Goal: Transaction & Acquisition: Book appointment/travel/reservation

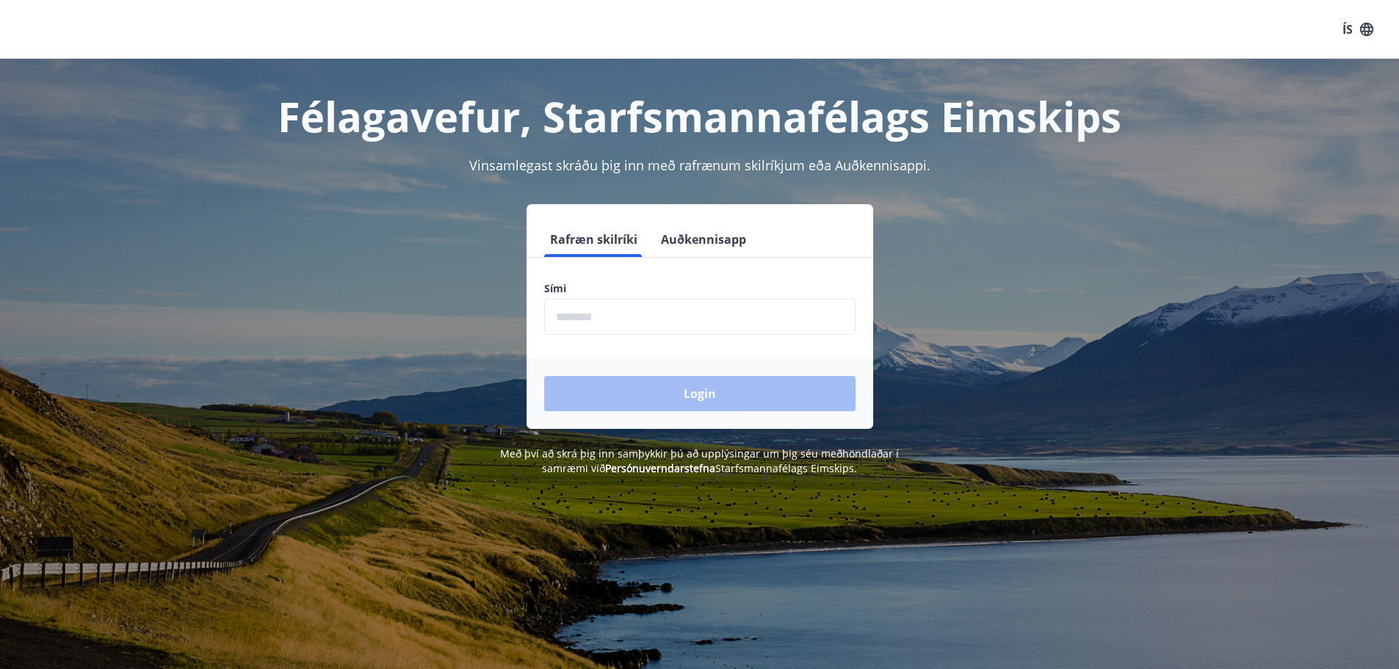
click at [574, 307] on input "phone" at bounding box center [699, 317] width 311 height 36
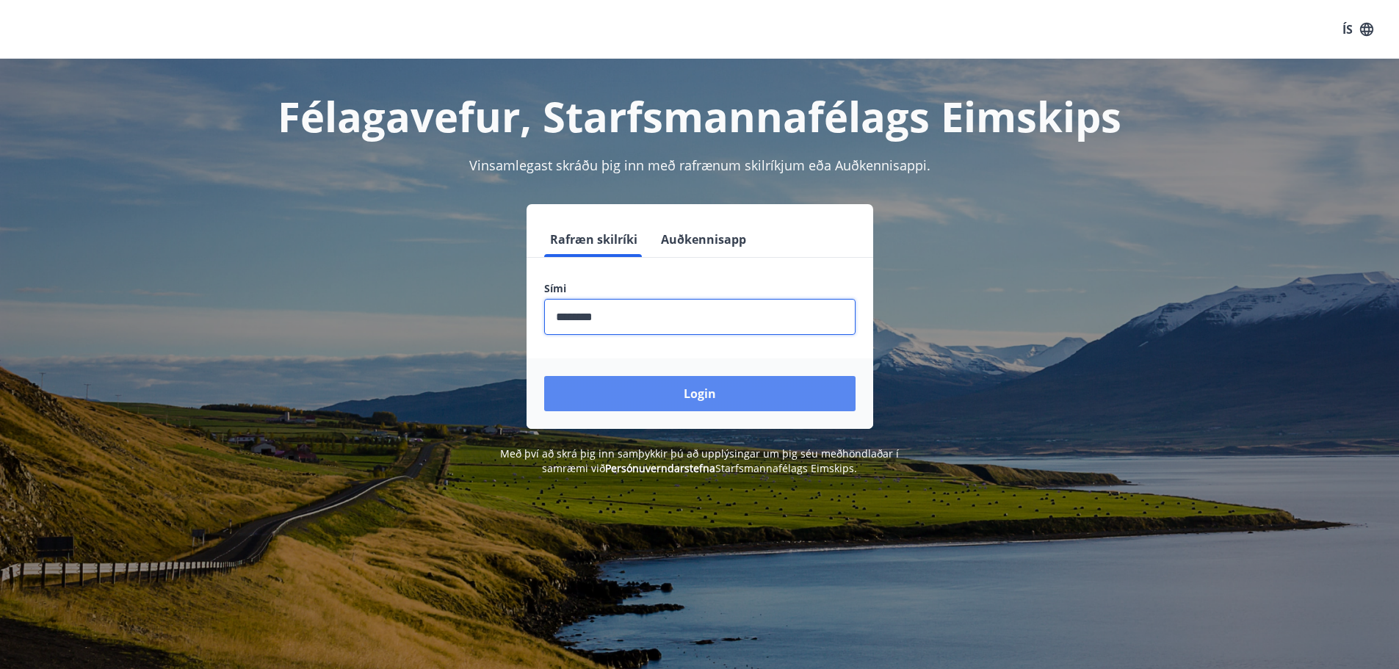
type input "********"
click at [670, 398] on button "Login" at bounding box center [699, 393] width 311 height 35
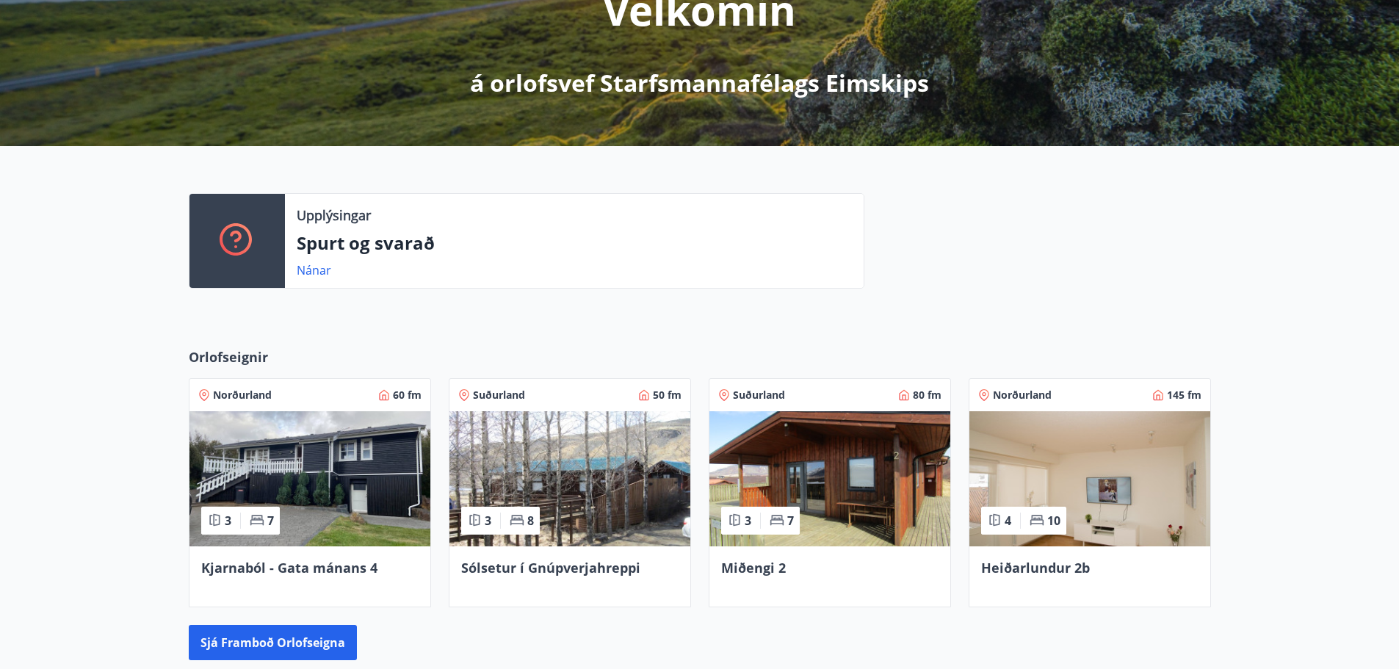
scroll to position [417, 0]
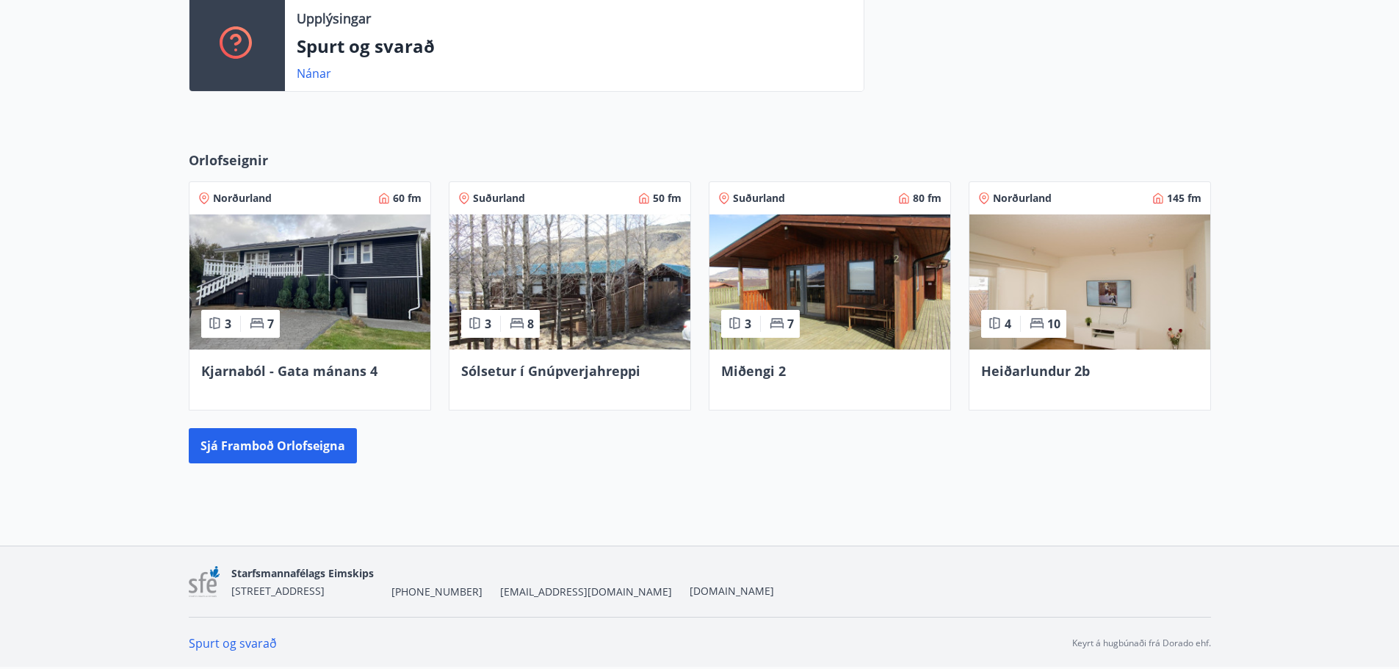
click at [323, 367] on span "Kjarnaból - Gata mánans 4" at bounding box center [289, 371] width 176 height 18
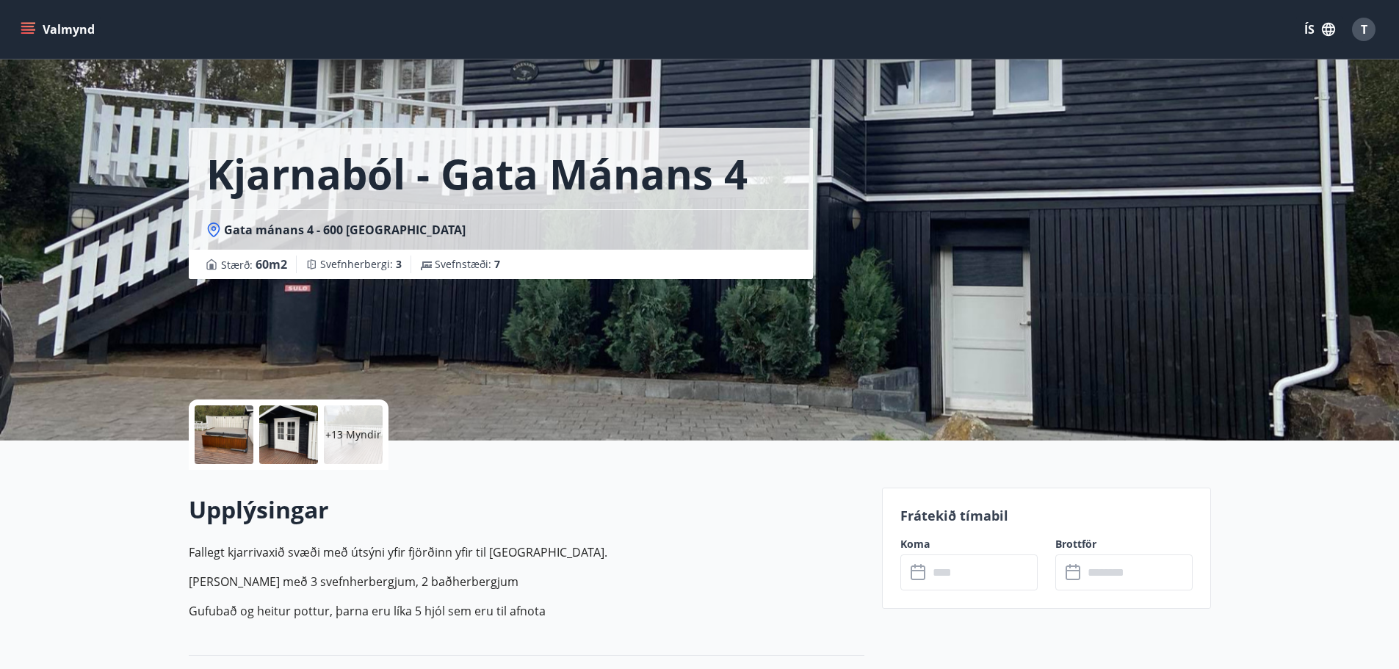
click at [349, 438] on p "+13 Myndir" at bounding box center [353, 434] width 56 height 15
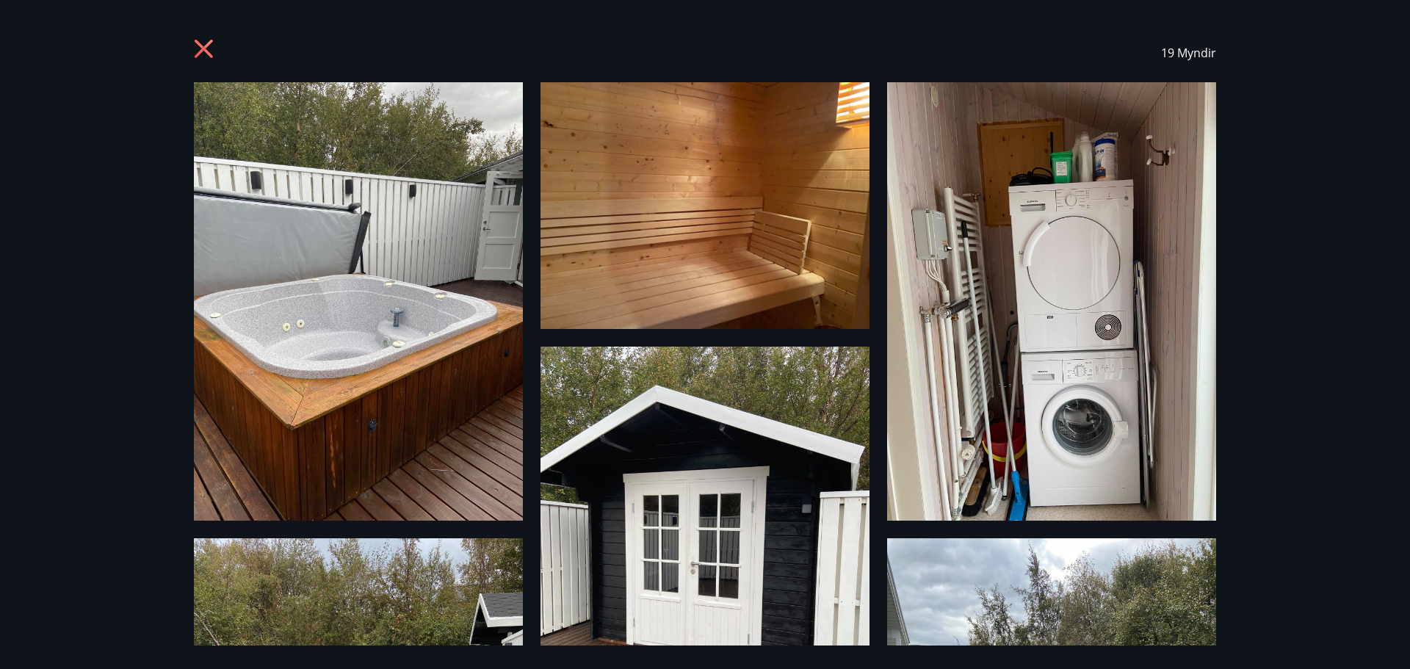
click at [989, 522] on div at bounding box center [1051, 303] width 329 height 443
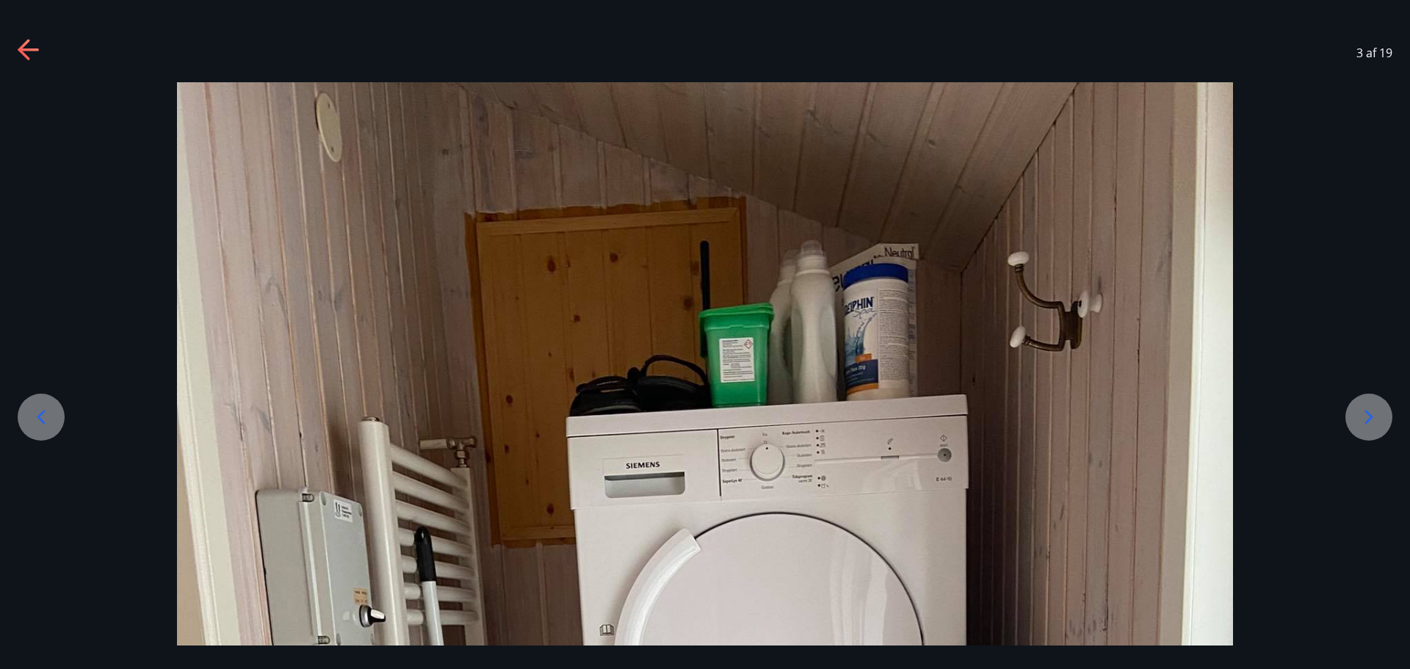
click at [1389, 412] on div at bounding box center [1368, 417] width 47 height 47
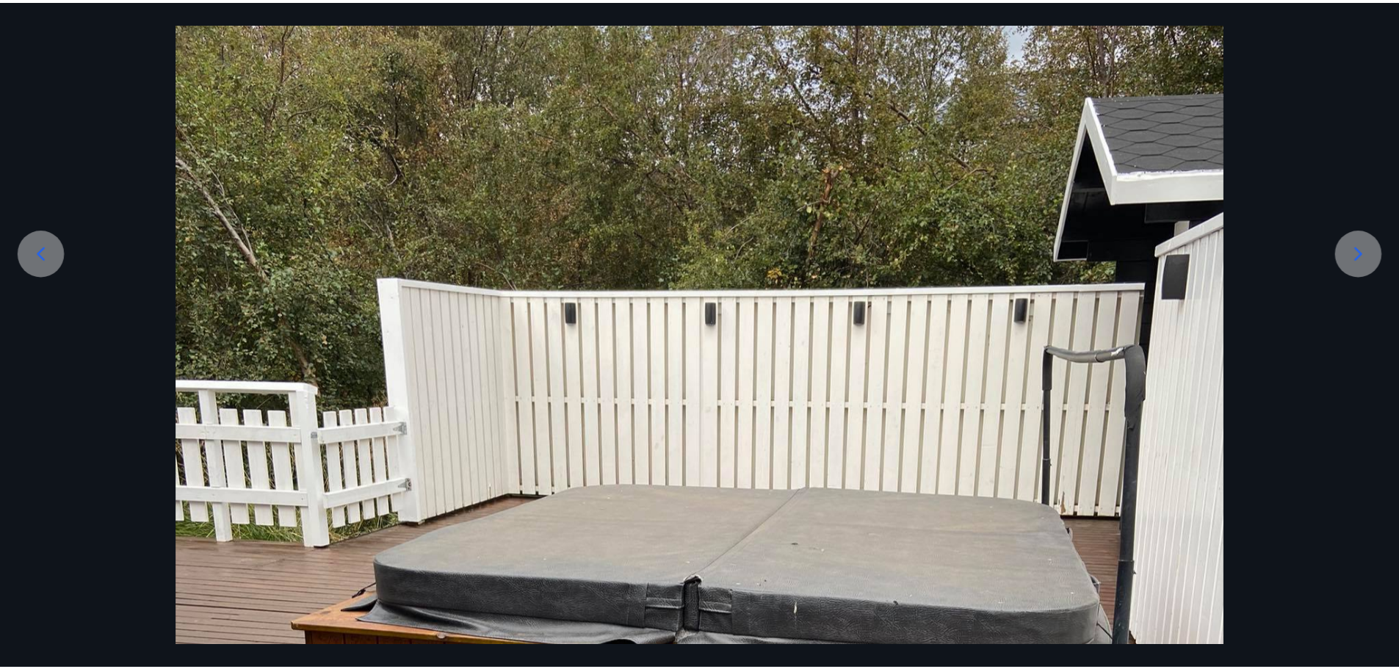
scroll to position [367, 0]
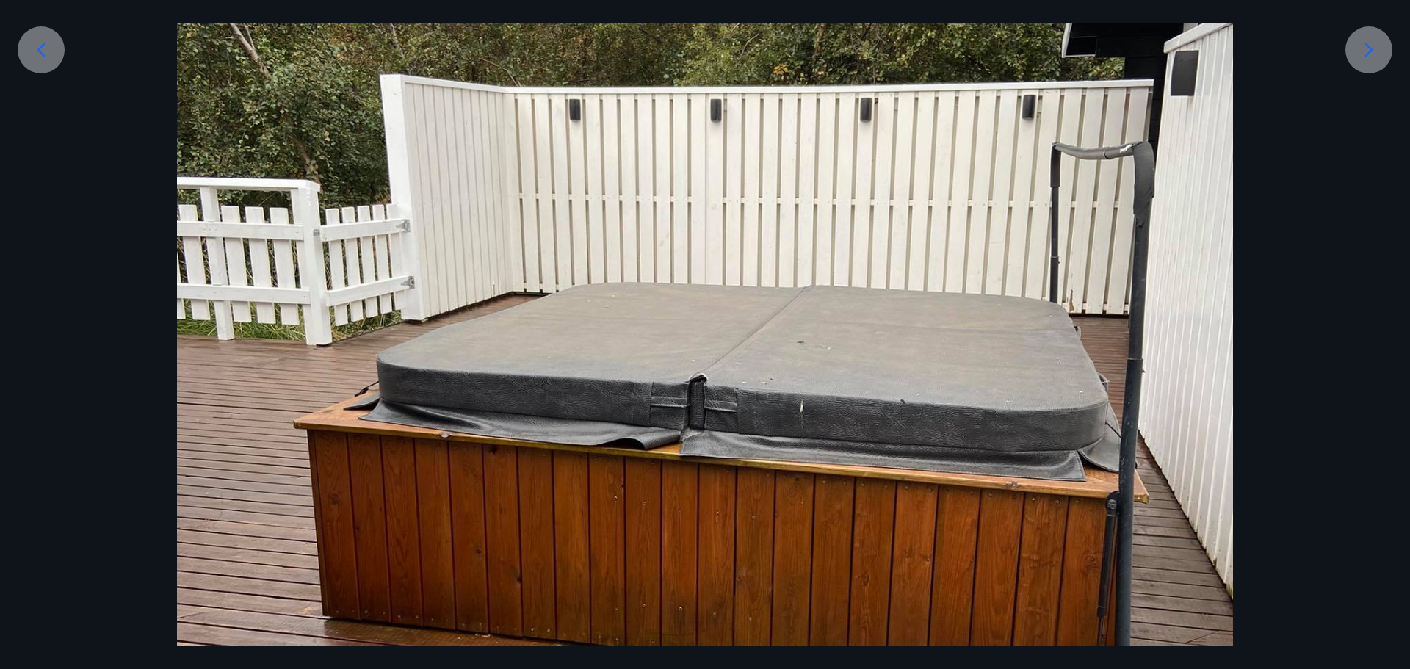
click at [1359, 48] on icon at bounding box center [1368, 49] width 23 height 23
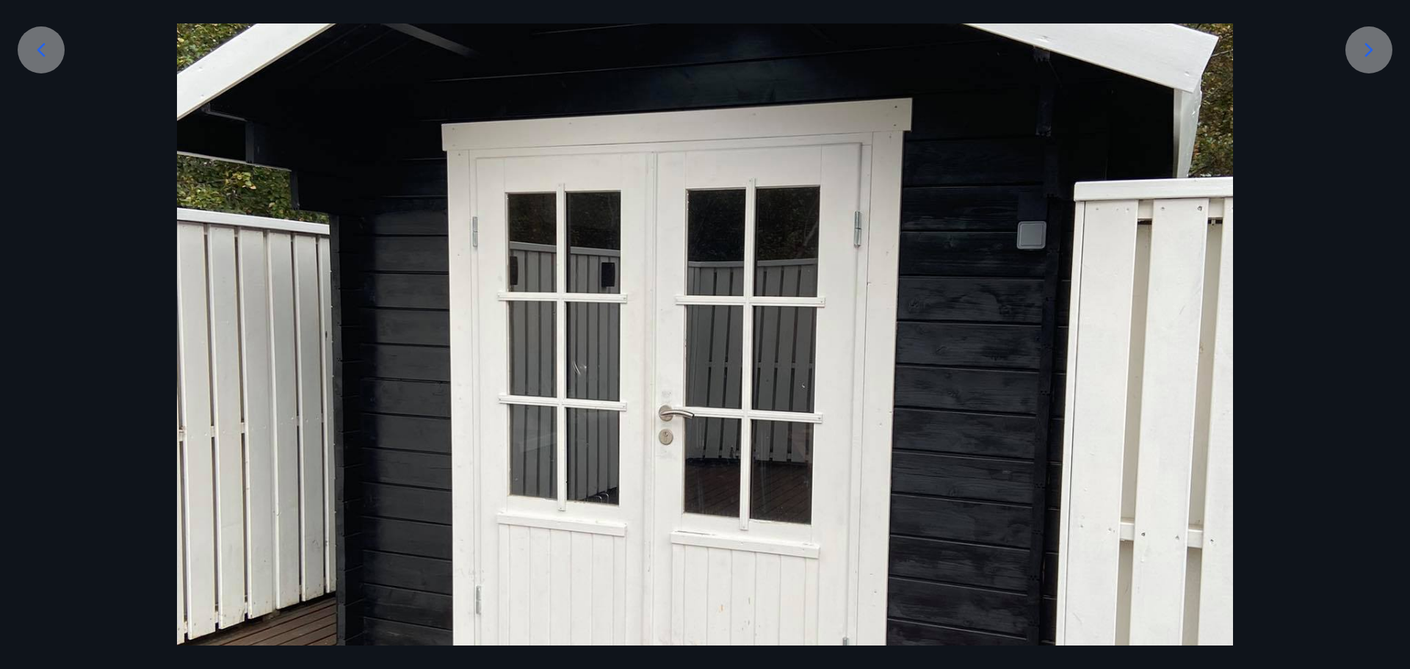
click at [1359, 48] on icon at bounding box center [1368, 49] width 23 height 23
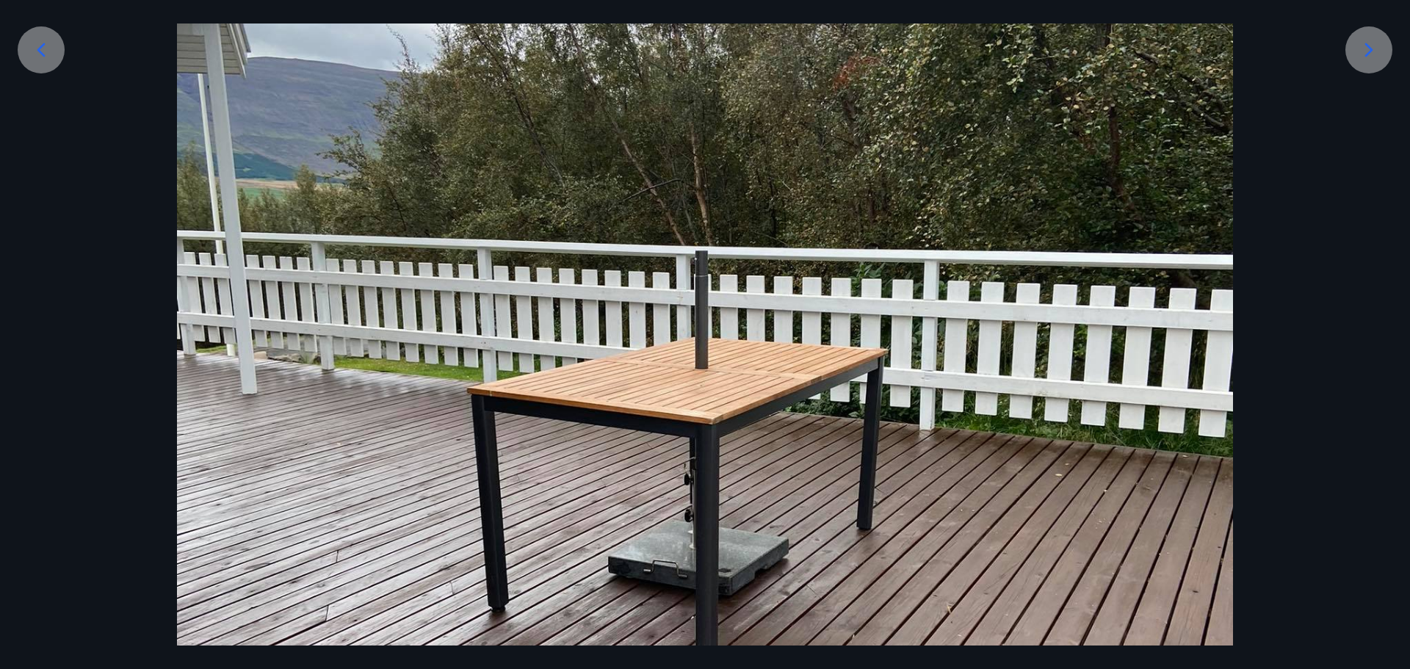
click at [1359, 48] on icon at bounding box center [1368, 49] width 23 height 23
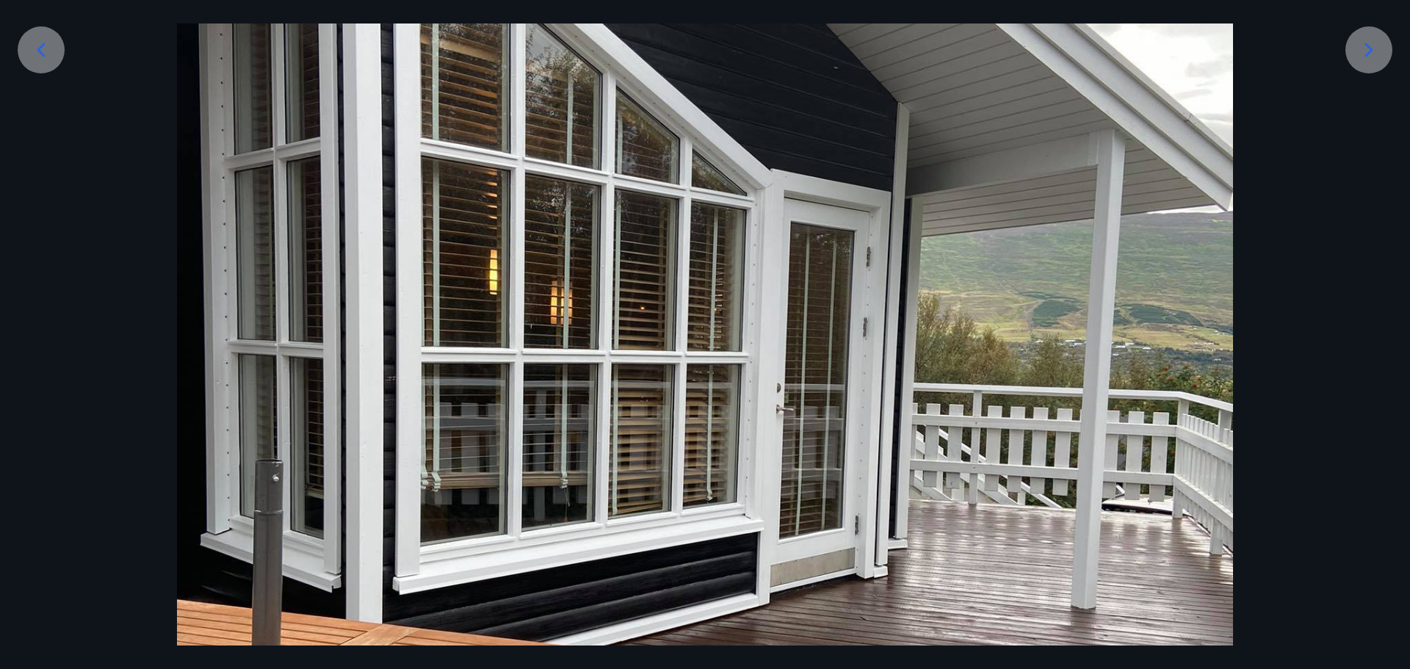
click at [1359, 48] on icon at bounding box center [1368, 49] width 23 height 23
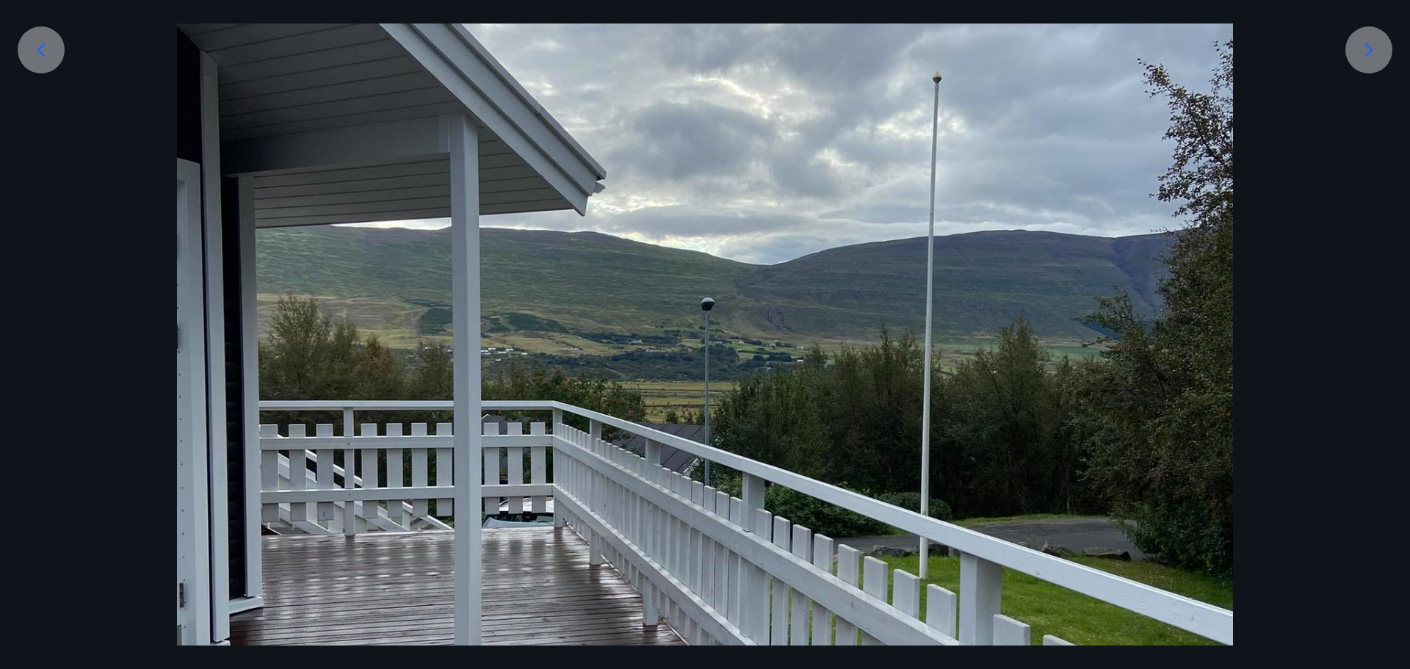
click at [1359, 48] on icon at bounding box center [1368, 49] width 23 height 23
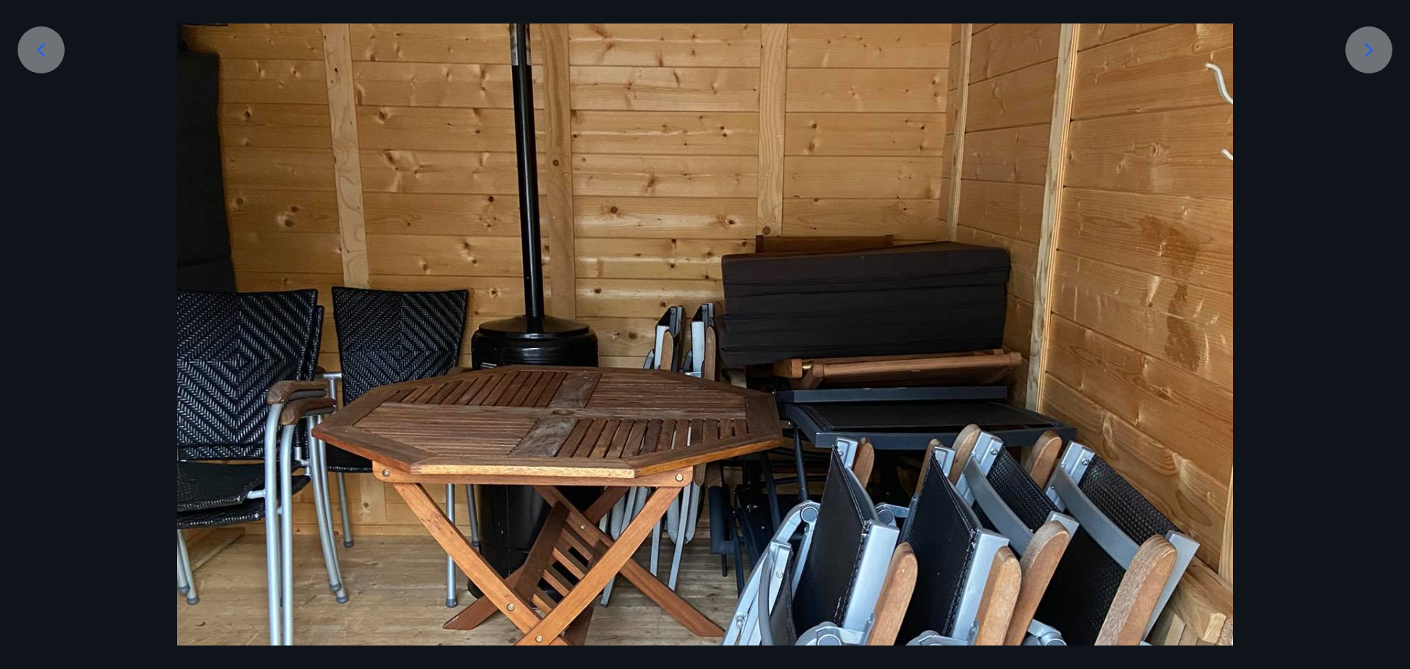
click at [1359, 48] on icon at bounding box center [1368, 49] width 23 height 23
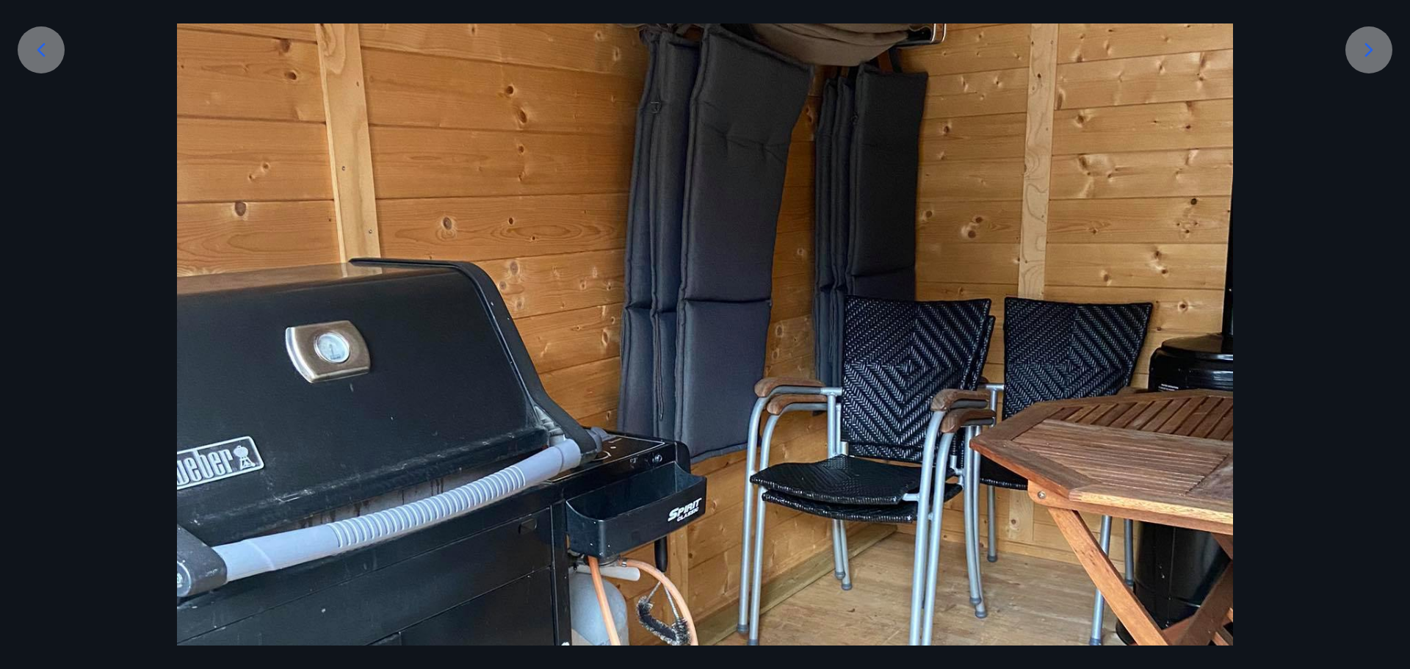
click at [1359, 48] on icon at bounding box center [1368, 49] width 23 height 23
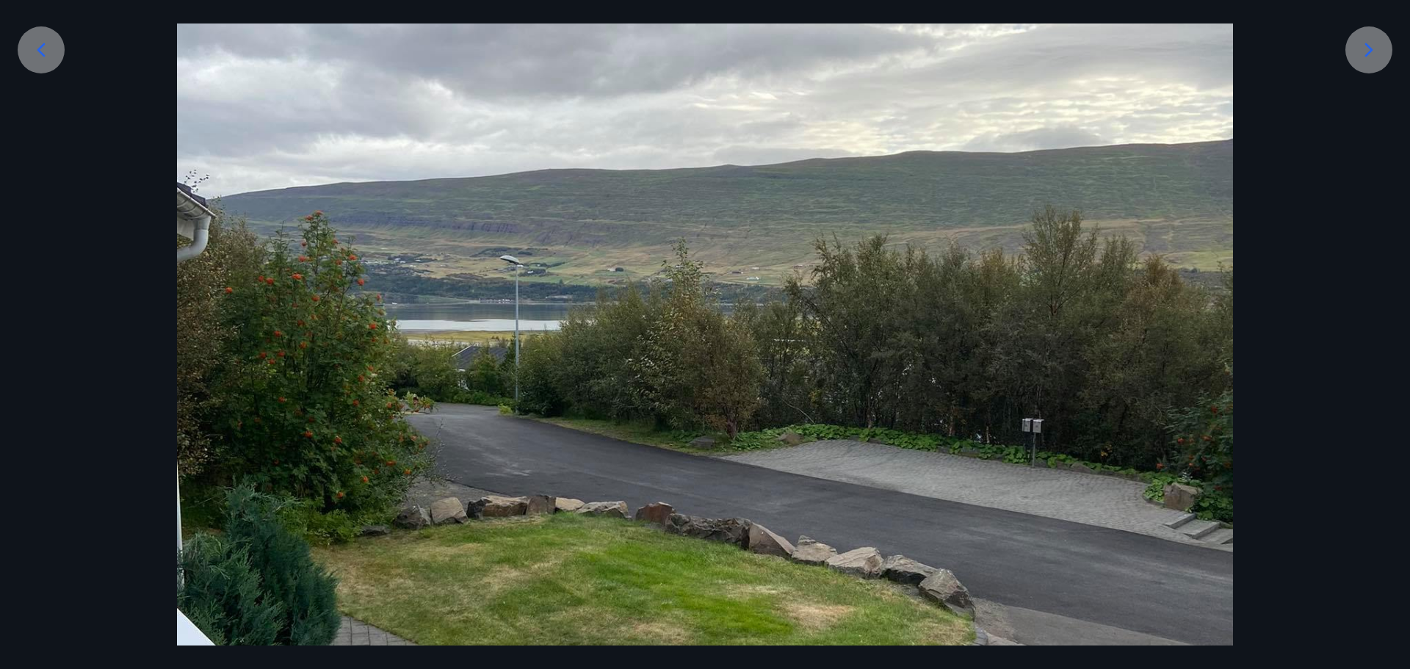
click at [1359, 48] on icon at bounding box center [1368, 49] width 23 height 23
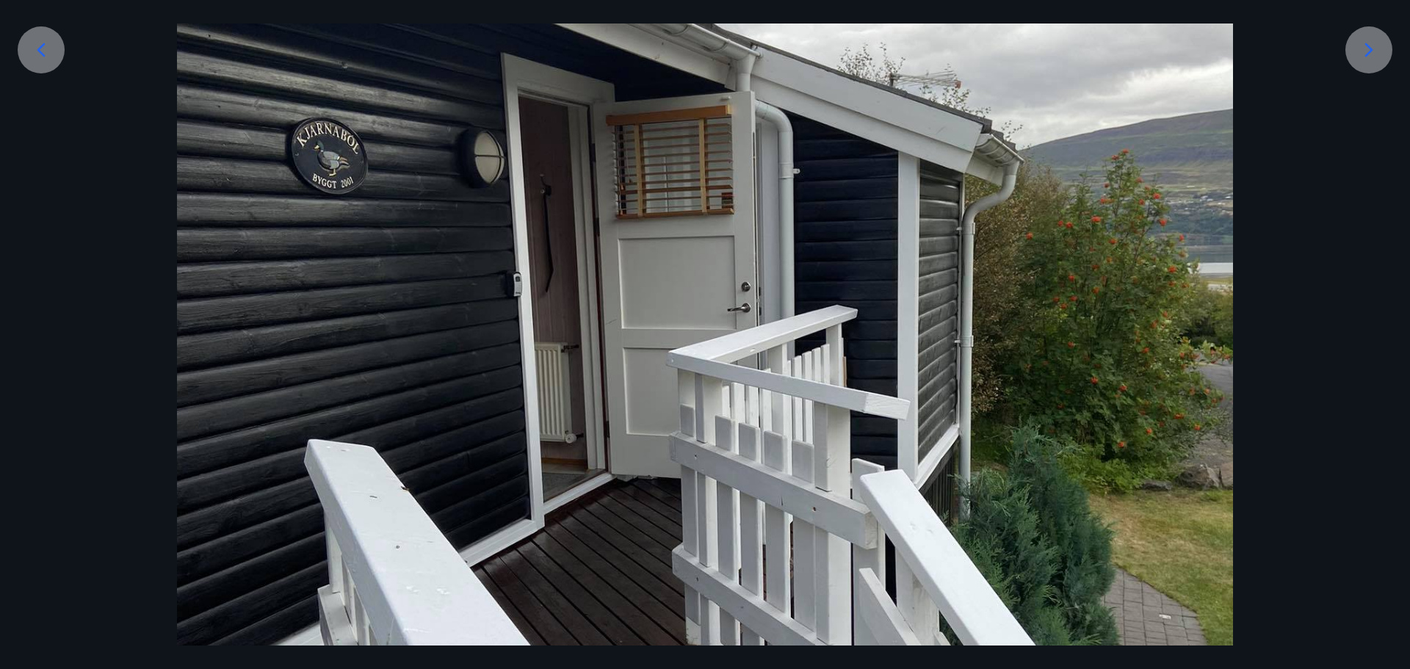
click at [1359, 48] on icon at bounding box center [1368, 49] width 23 height 23
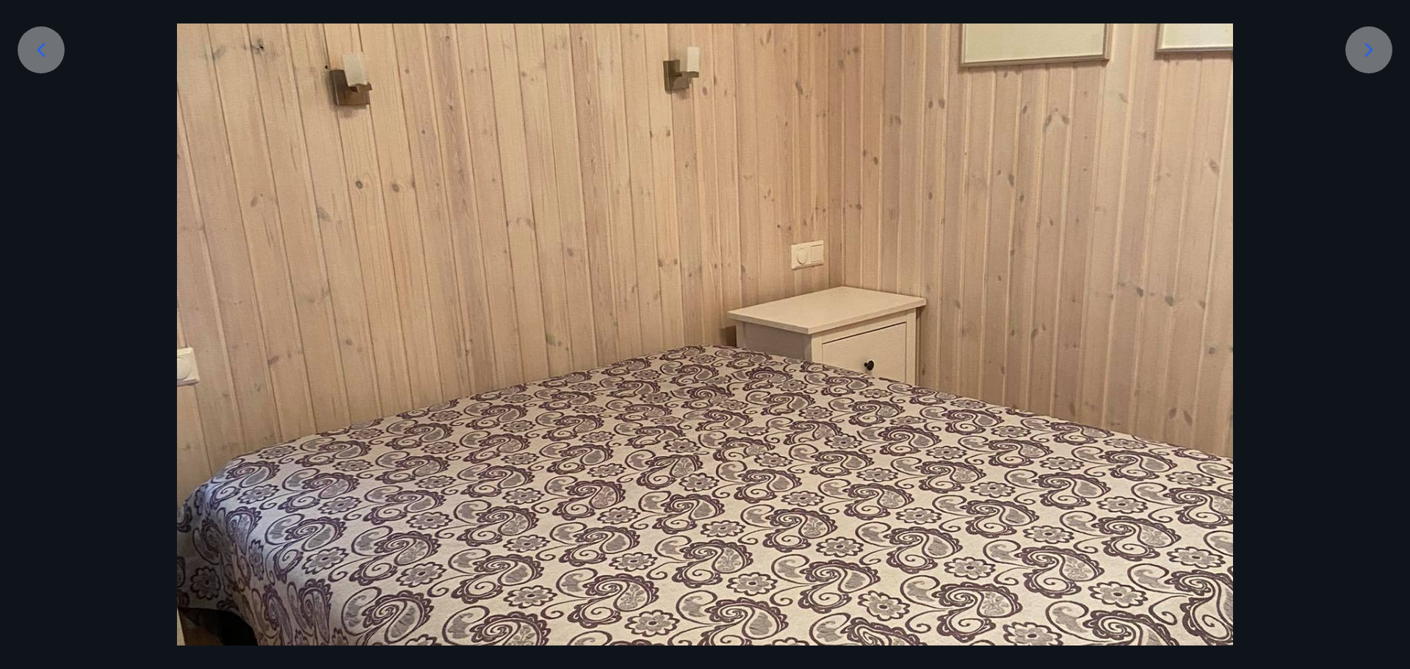
click at [1359, 48] on icon at bounding box center [1368, 49] width 23 height 23
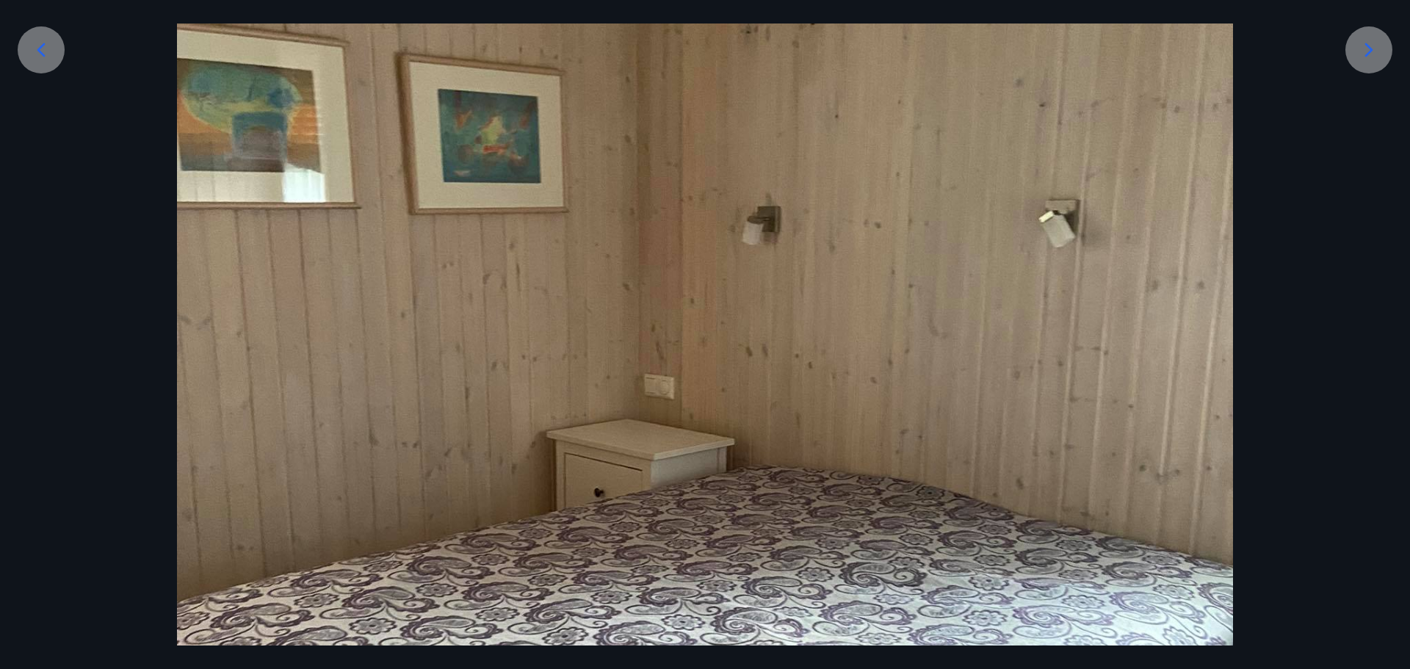
click at [1359, 48] on icon at bounding box center [1368, 49] width 23 height 23
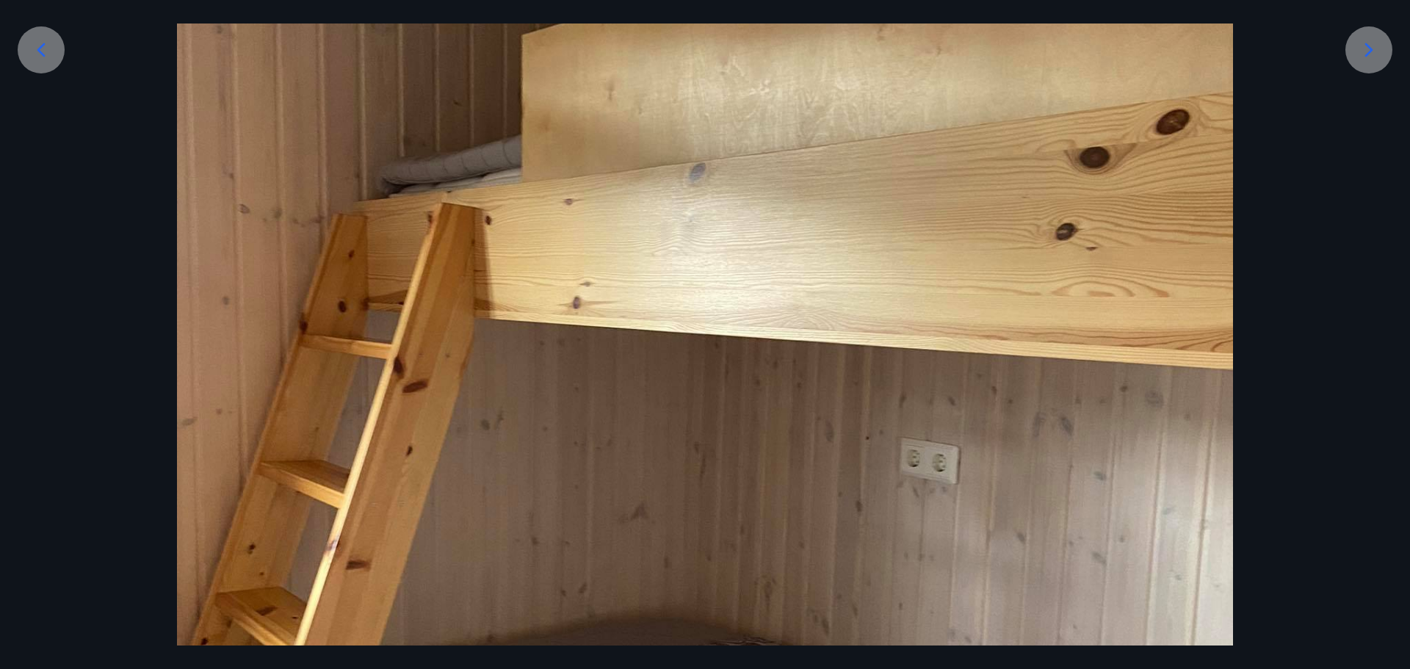
click at [1359, 48] on icon at bounding box center [1368, 49] width 23 height 23
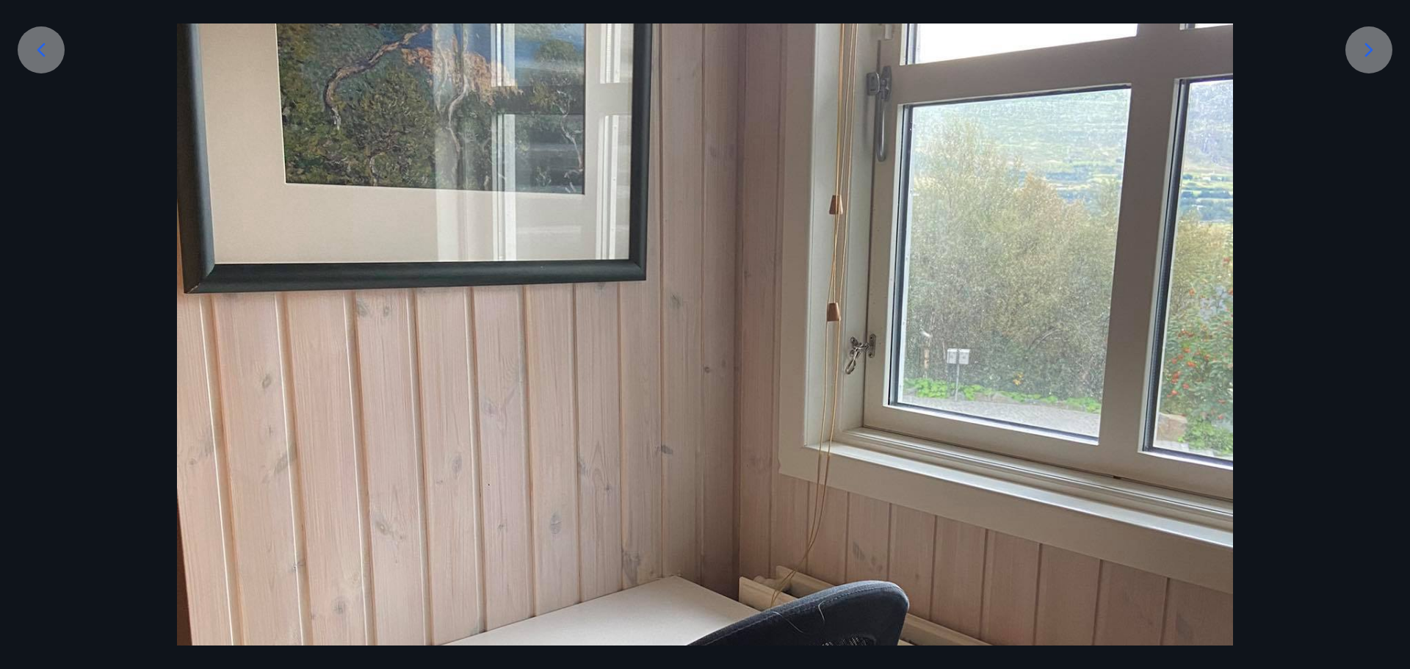
click at [1359, 48] on icon at bounding box center [1368, 49] width 23 height 23
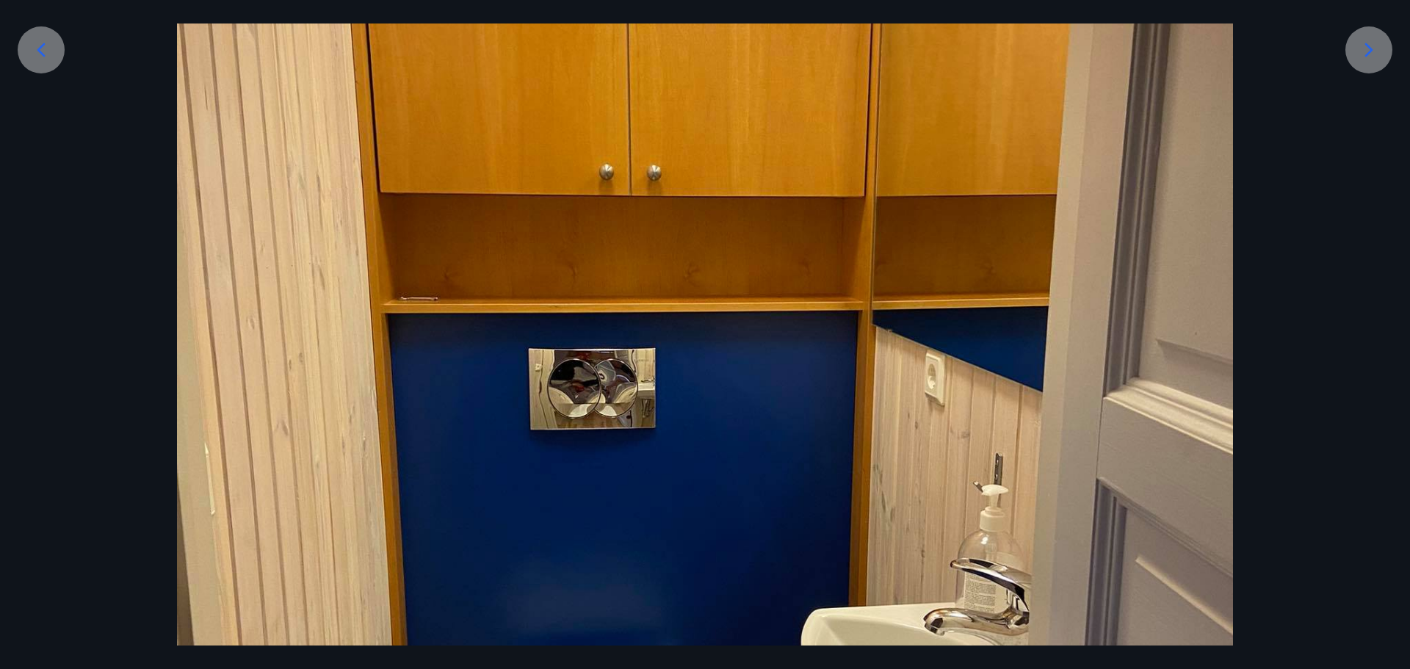
click at [1359, 48] on icon at bounding box center [1368, 49] width 23 height 23
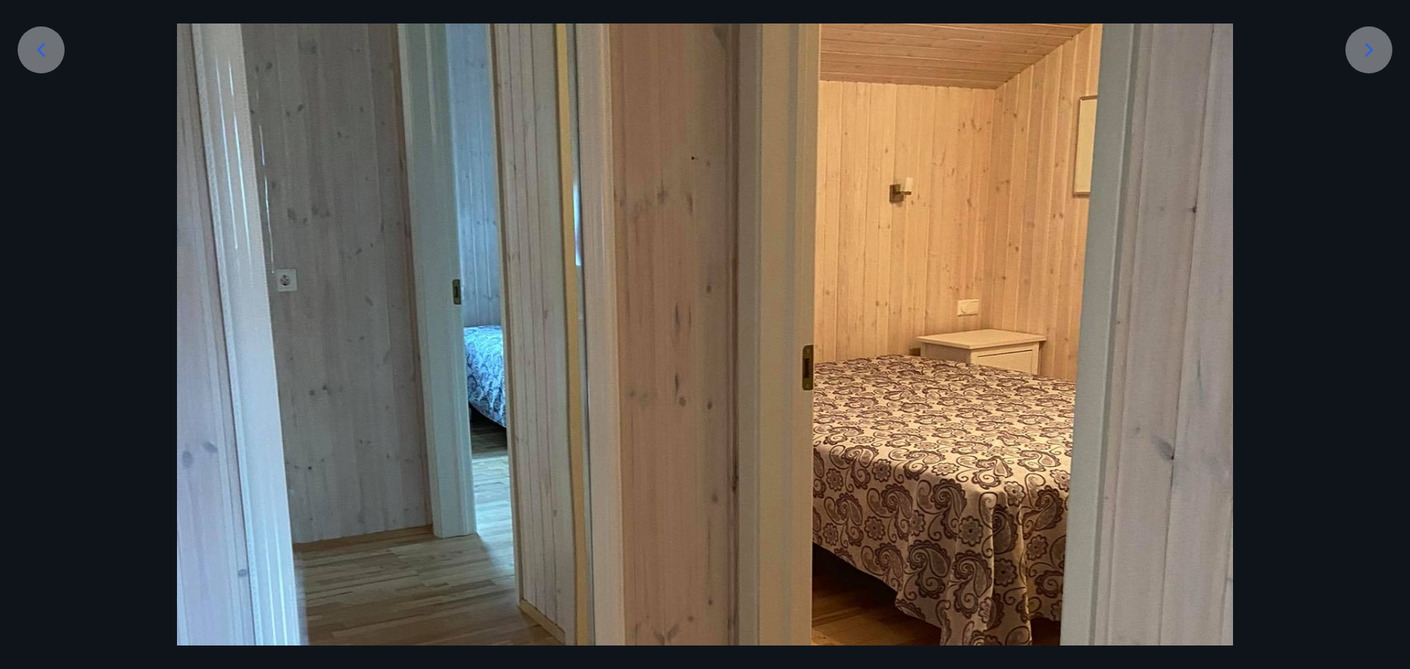
click at [1359, 48] on icon at bounding box center [1368, 49] width 23 height 23
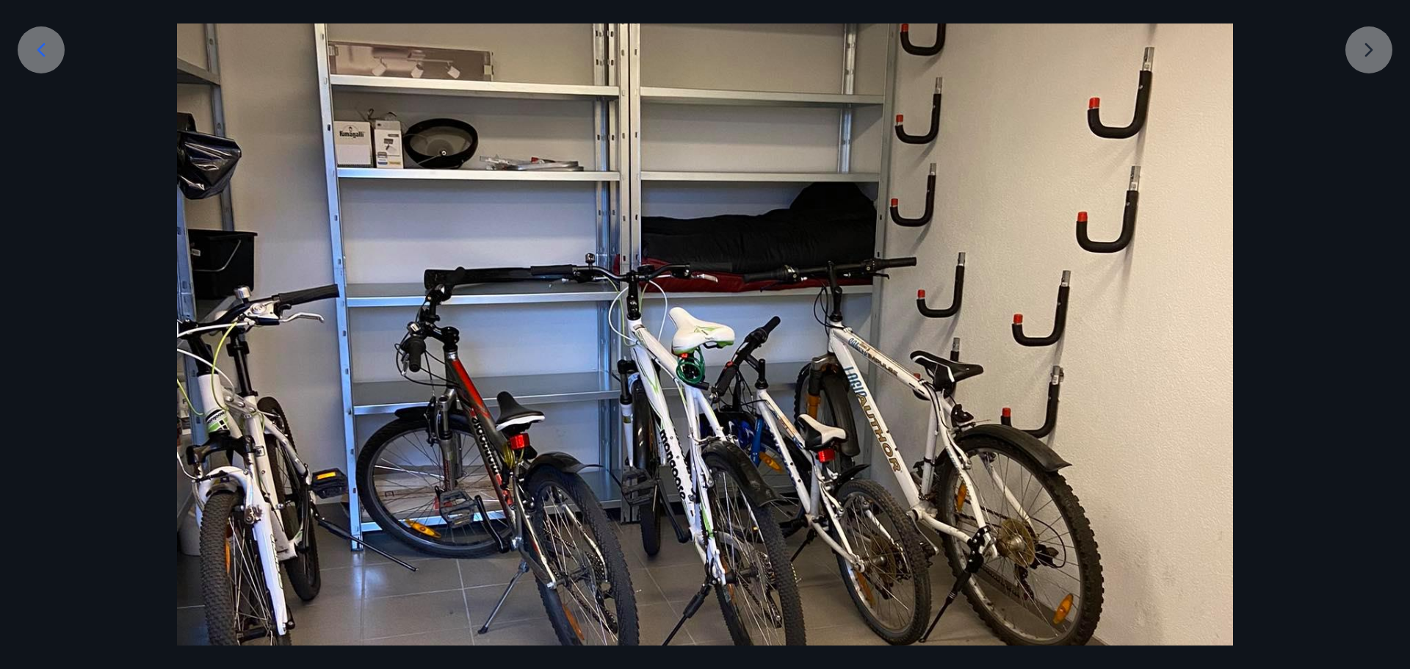
click at [1359, 48] on div at bounding box center [705, 419] width 1410 height 1408
click at [1366, 51] on div at bounding box center [705, 419] width 1410 height 1408
click at [1370, 65] on div at bounding box center [705, 419] width 1410 height 1408
click at [48, 40] on icon at bounding box center [40, 49] width 23 height 23
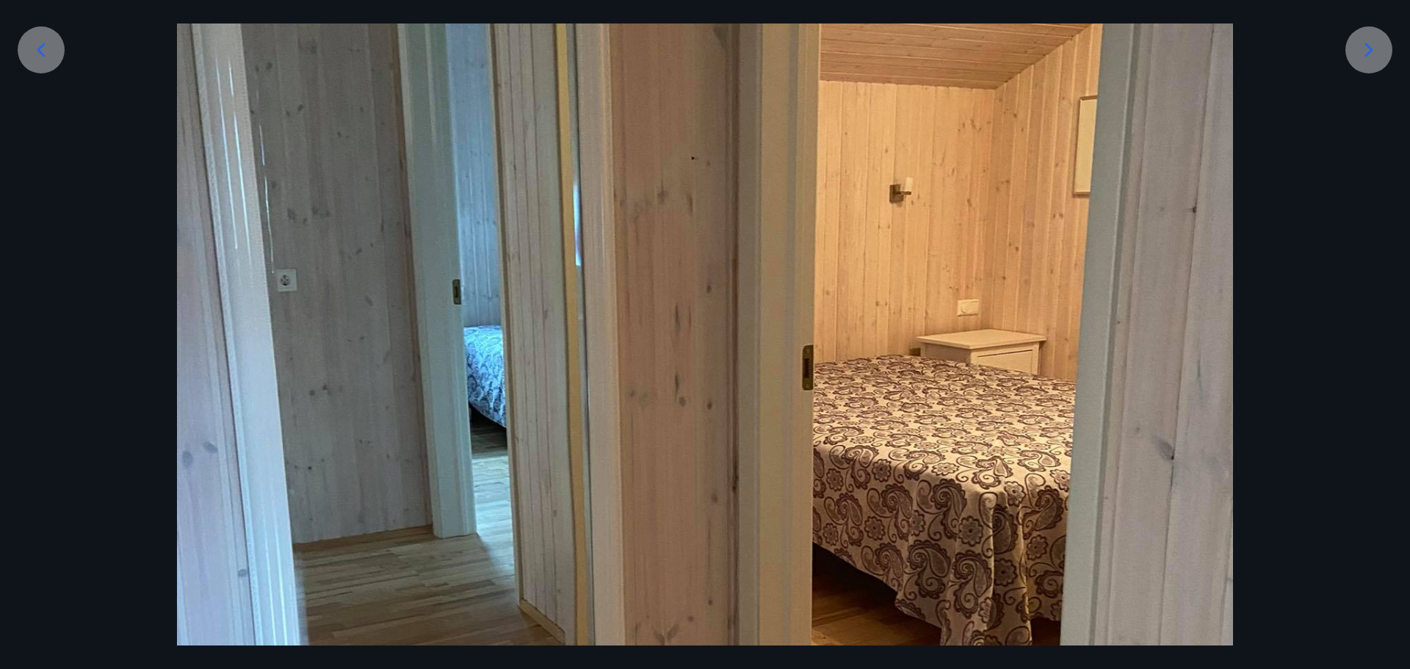
click at [25, 18] on div "18 af 19" at bounding box center [705, 334] width 1410 height 669
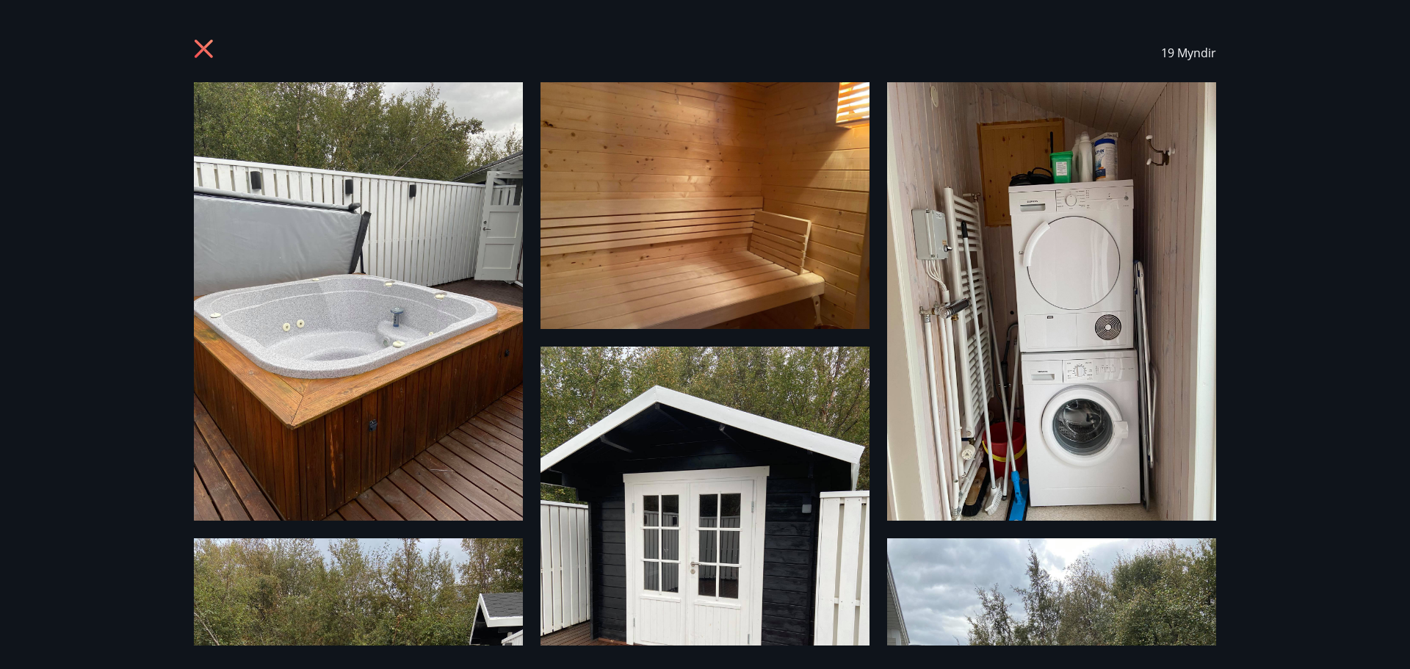
click at [211, 47] on icon at bounding box center [205, 50] width 23 height 23
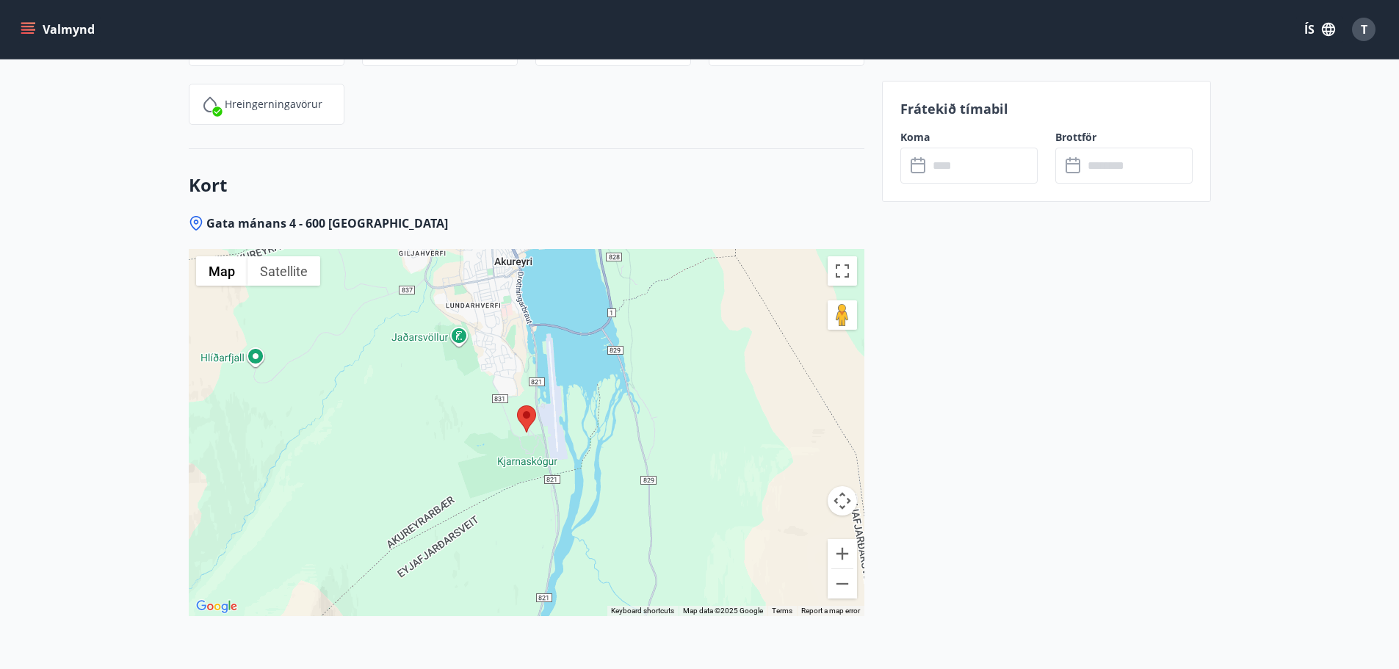
scroll to position [1996, 0]
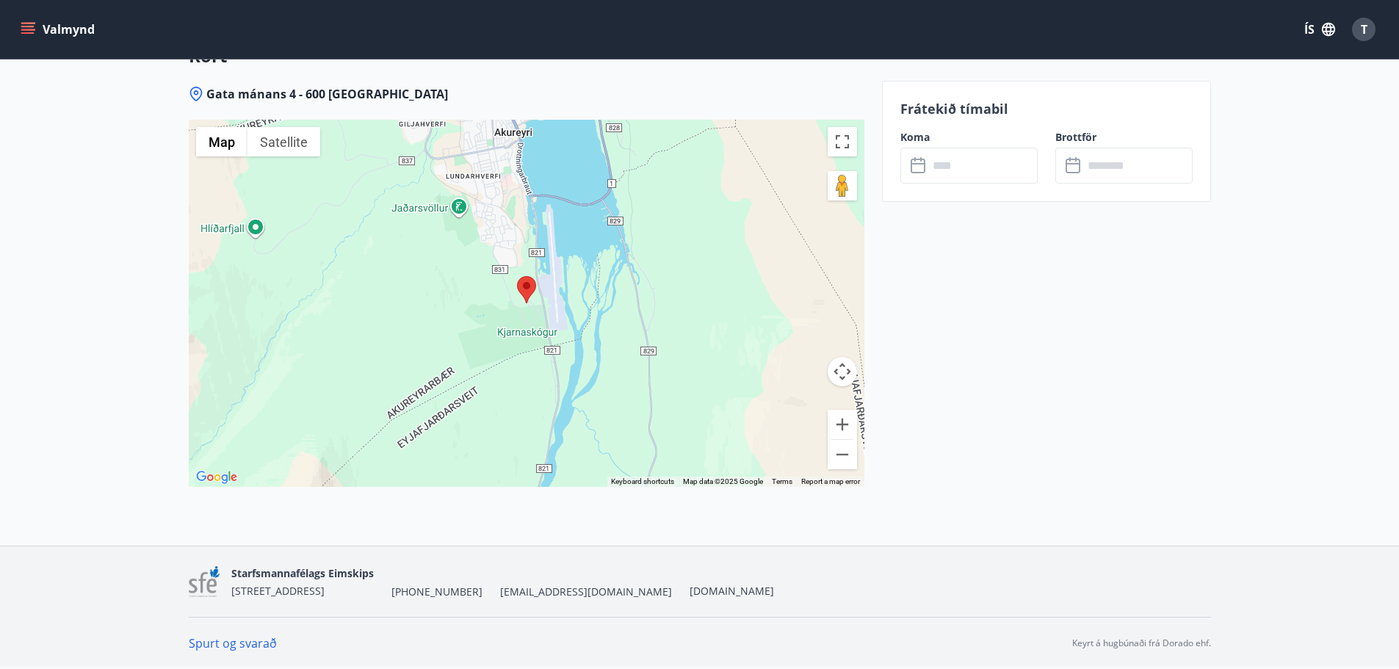
click at [517, 276] on area at bounding box center [517, 276] width 0 height 0
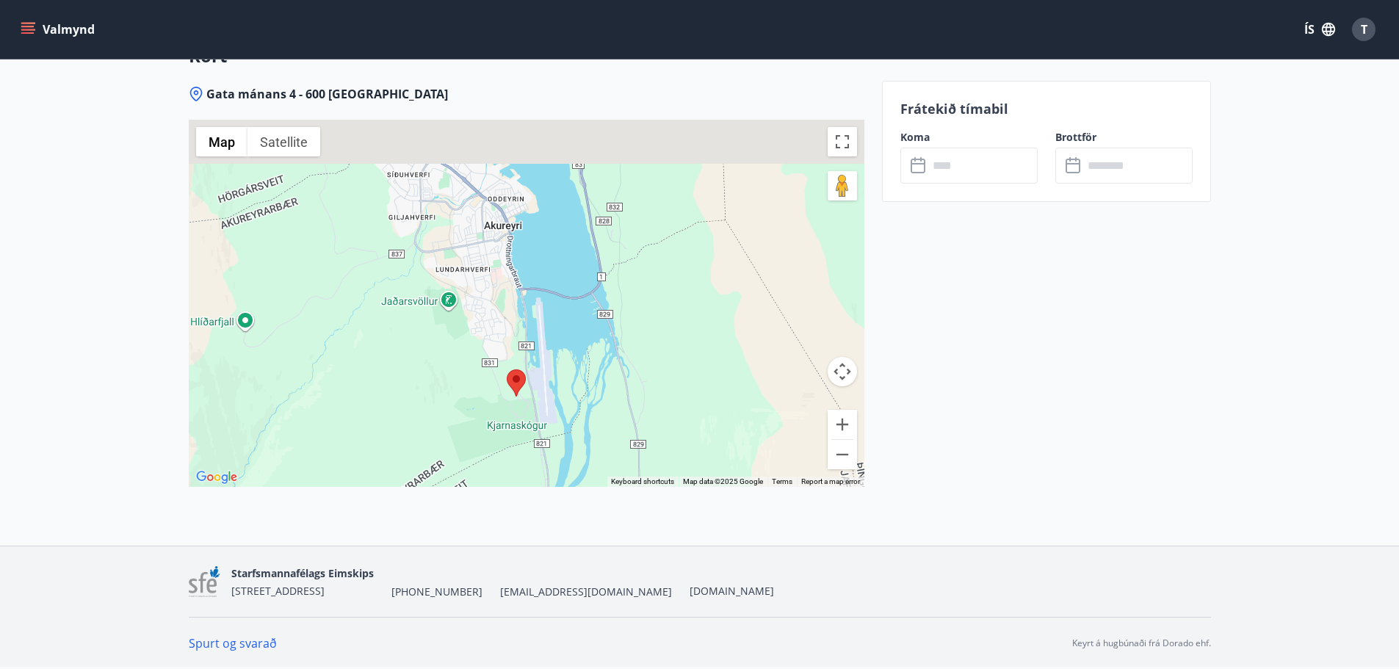
drag, startPoint x: 592, startPoint y: 247, endPoint x: 584, endPoint y: 399, distance: 151.4
click at [584, 399] on div at bounding box center [526, 303] width 675 height 367
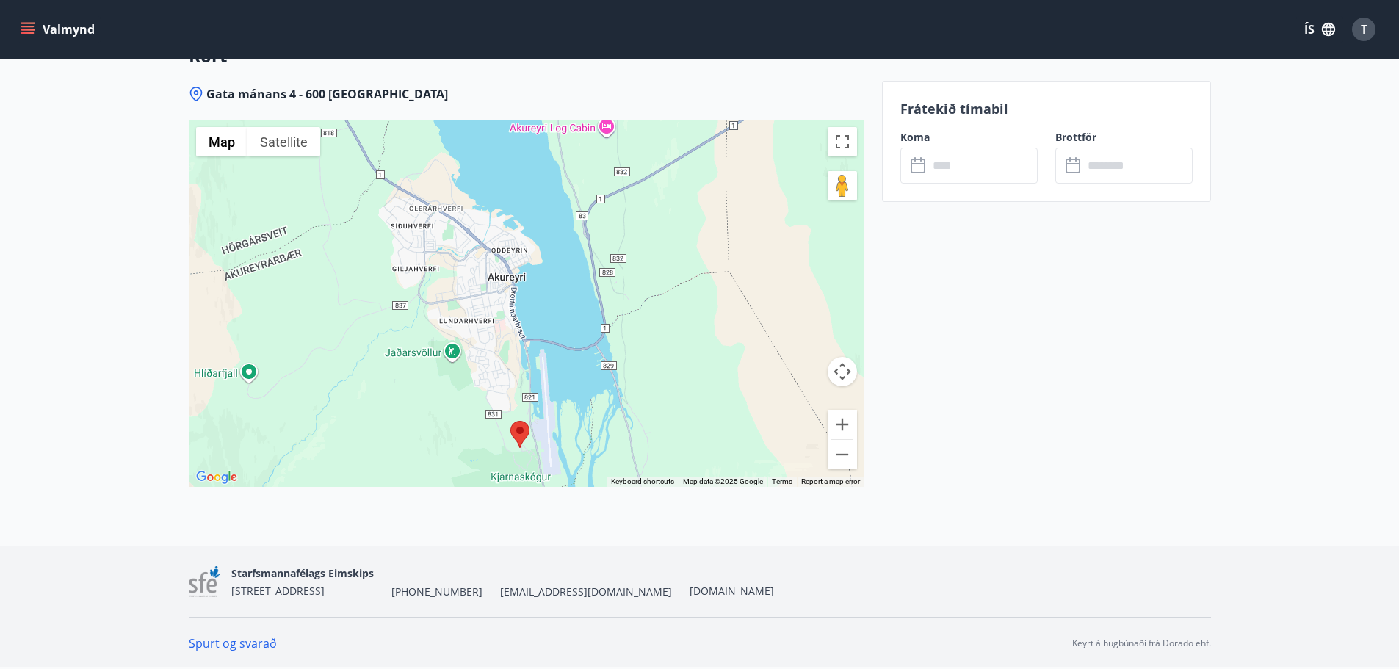
click at [587, 396] on div at bounding box center [526, 303] width 675 height 367
